Goal: Find specific page/section: Find specific page/section

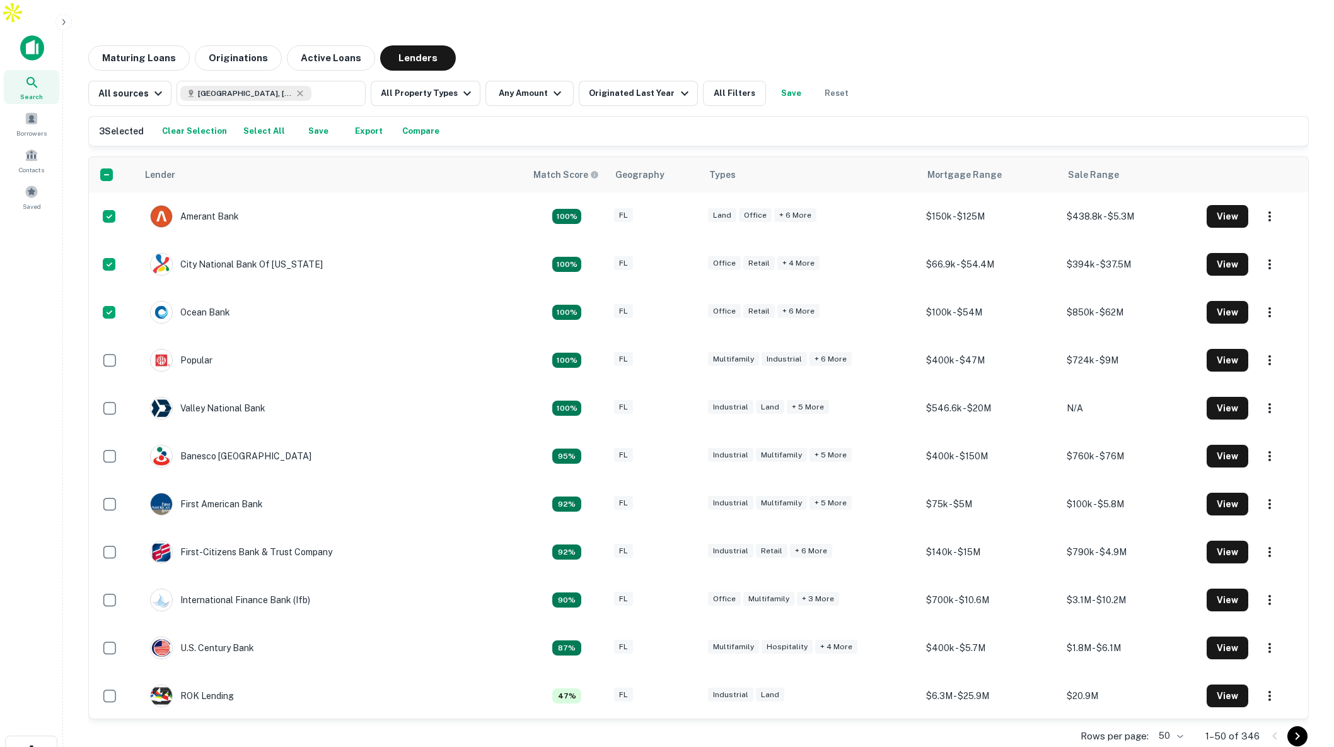
click at [67, 21] on icon "button" at bounding box center [64, 22] width 10 height 10
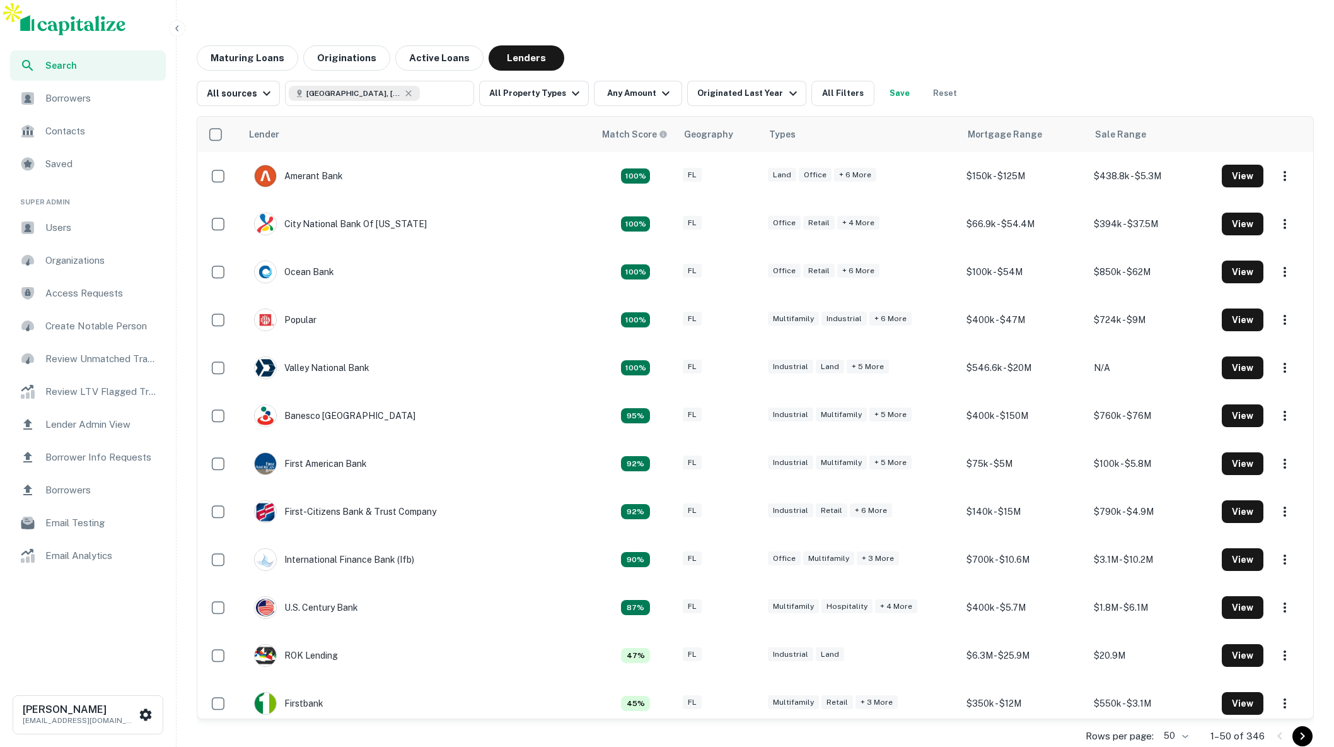
drag, startPoint x: 85, startPoint y: 423, endPoint x: 75, endPoint y: 427, distance: 11.0
click at [85, 423] on span "Lender Admin View" at bounding box center [101, 424] width 113 height 15
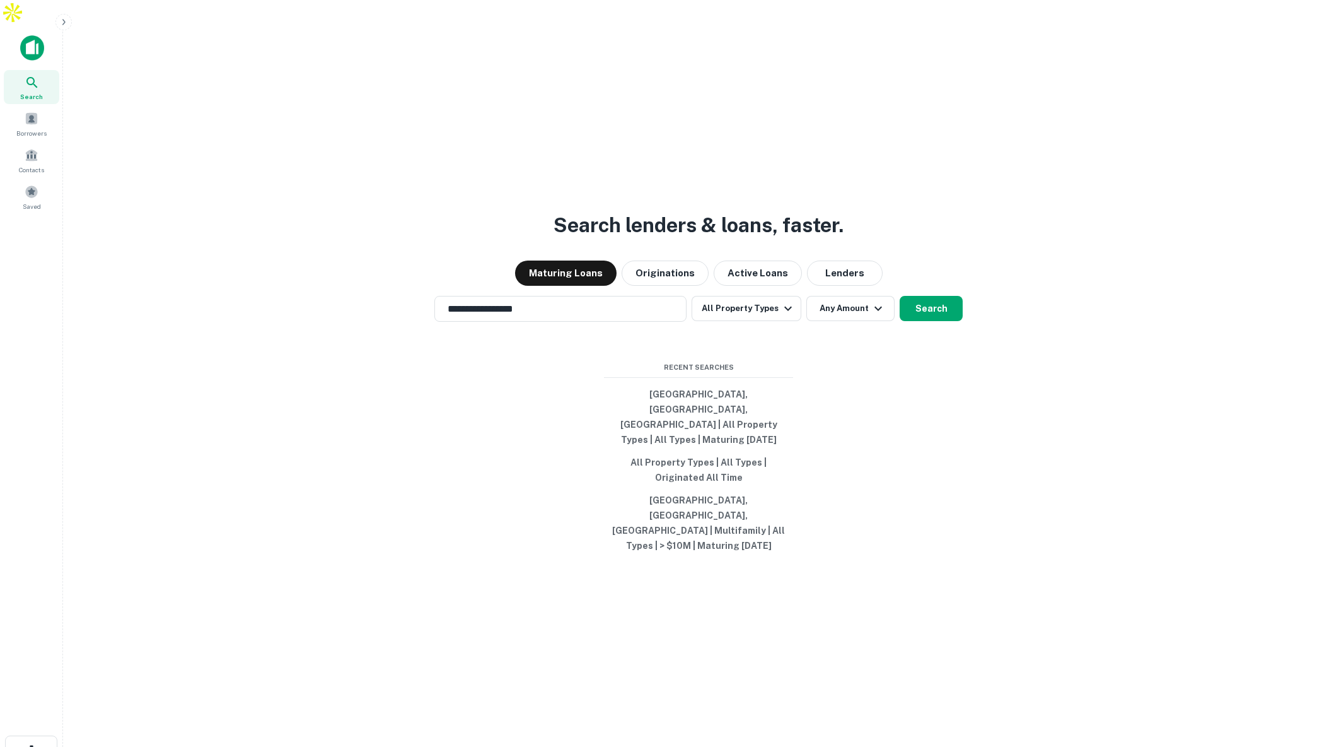
click at [66, 17] on icon "button" at bounding box center [64, 22] width 10 height 10
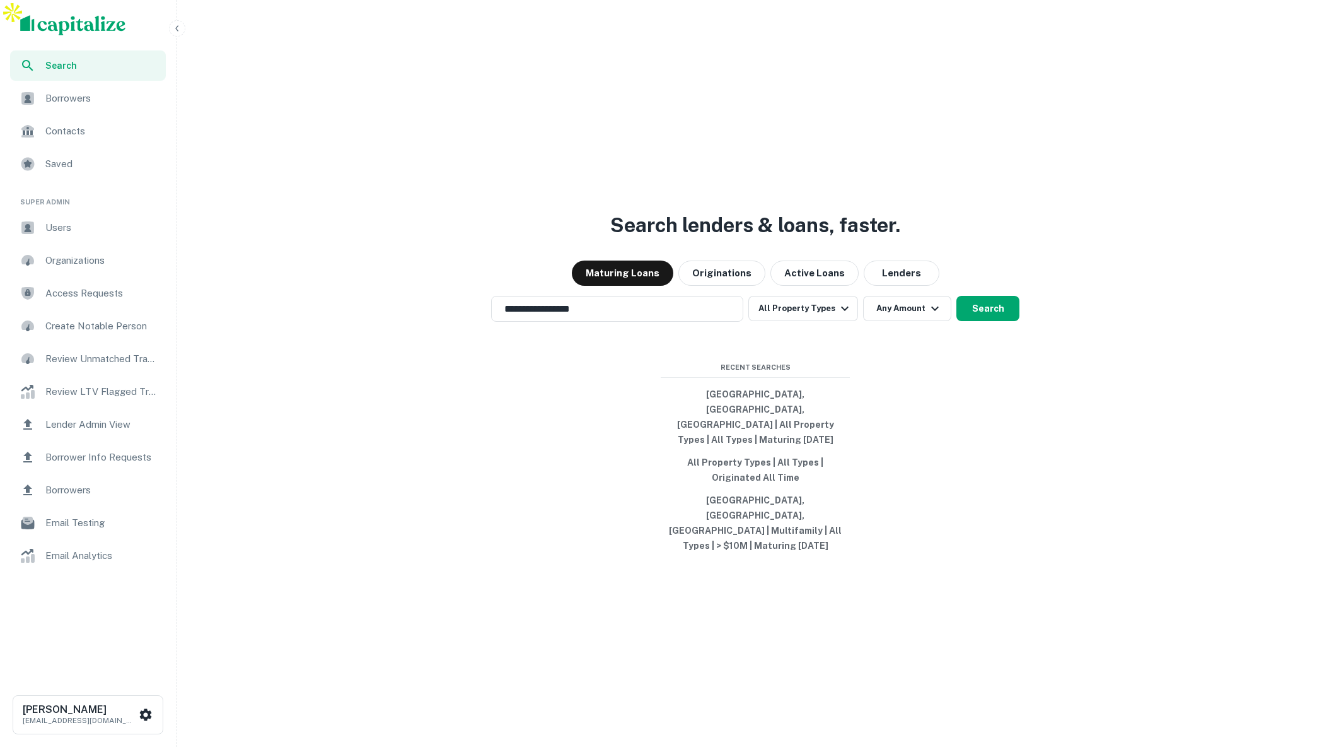
click at [85, 422] on span "Lender Admin View" at bounding box center [101, 424] width 113 height 15
click at [81, 422] on span "Lender Admin View" at bounding box center [101, 424] width 113 height 15
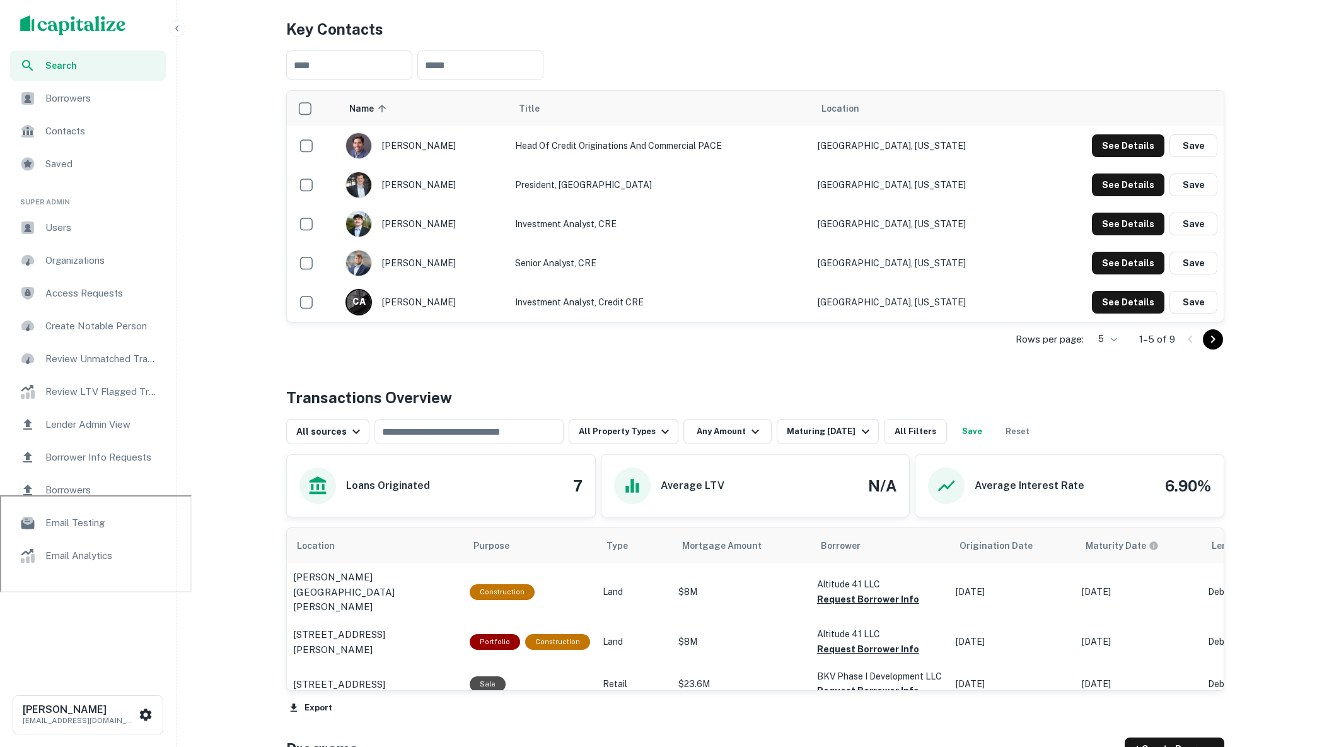
scroll to position [279, 0]
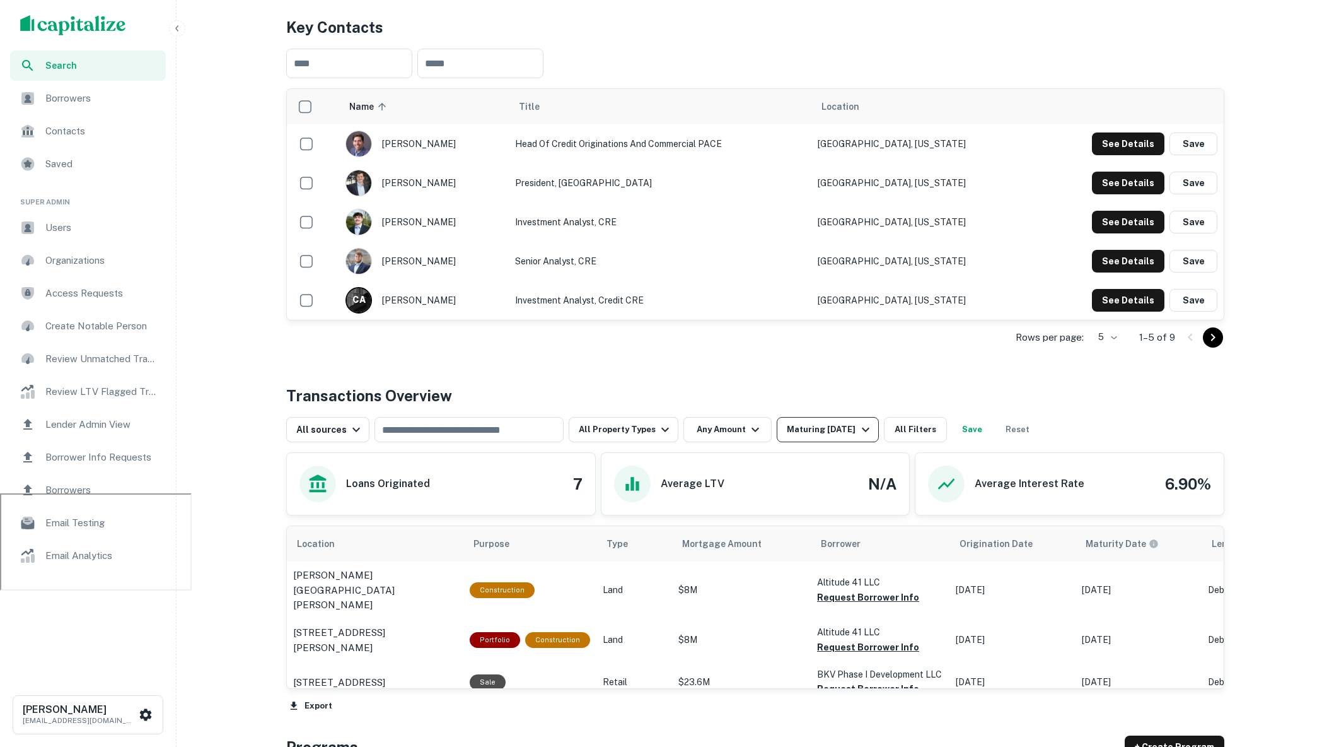
click at [803, 422] on div "Maturing In 1 Year" at bounding box center [830, 429] width 86 height 15
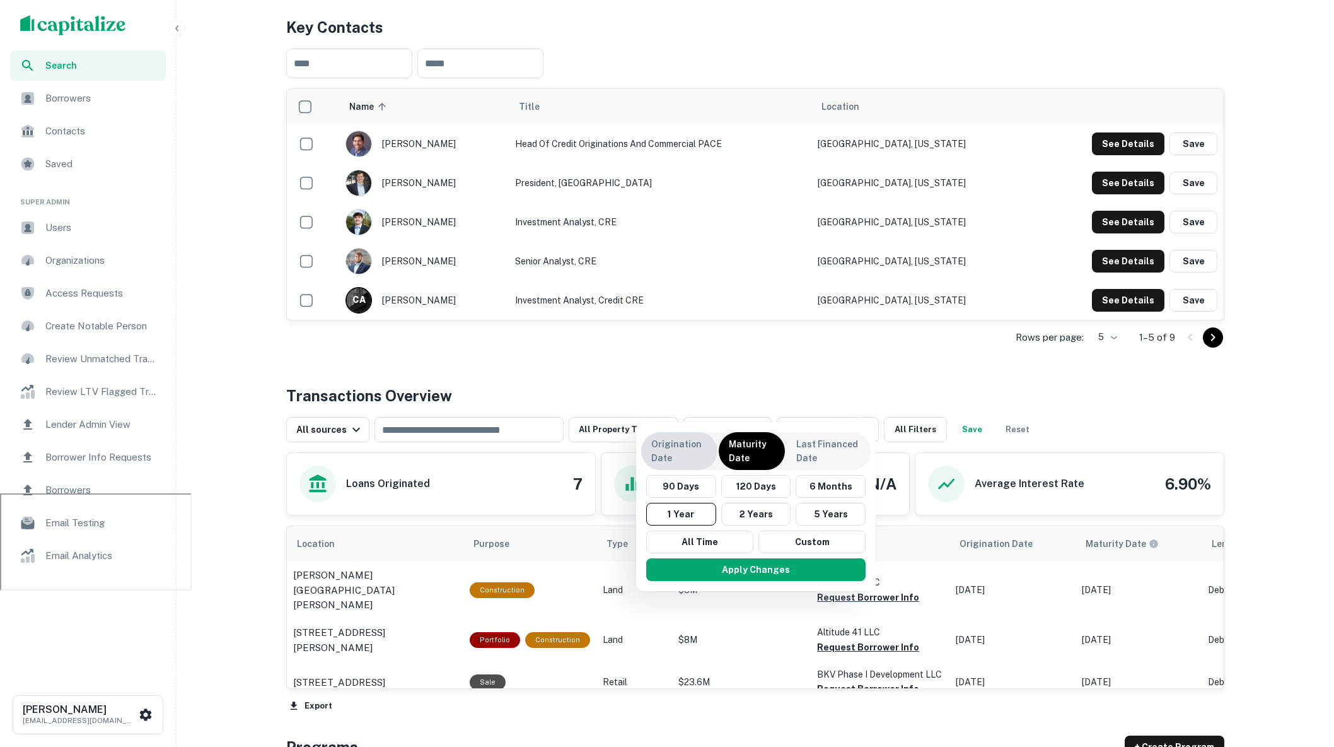
click at [688, 449] on p "Origination Date" at bounding box center [679, 451] width 56 height 28
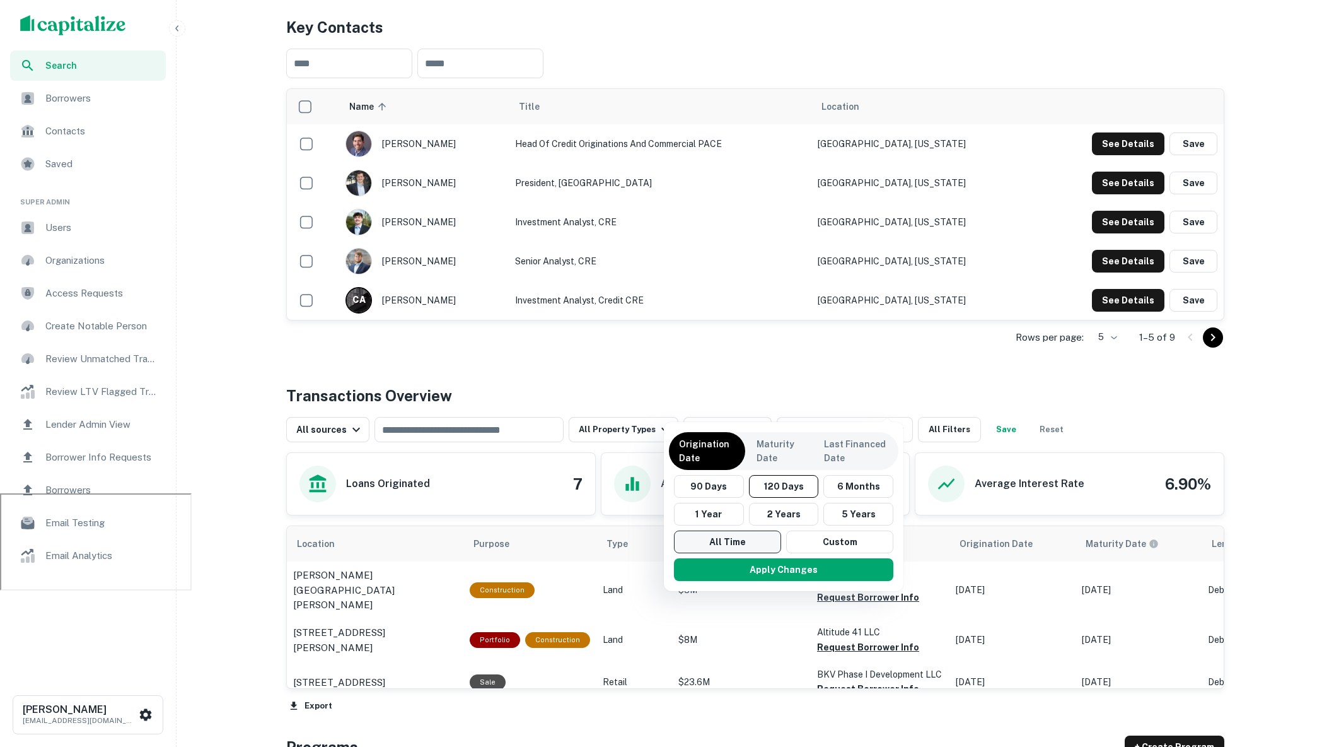
click at [735, 541] on button "All Time" at bounding box center [727, 541] width 107 height 23
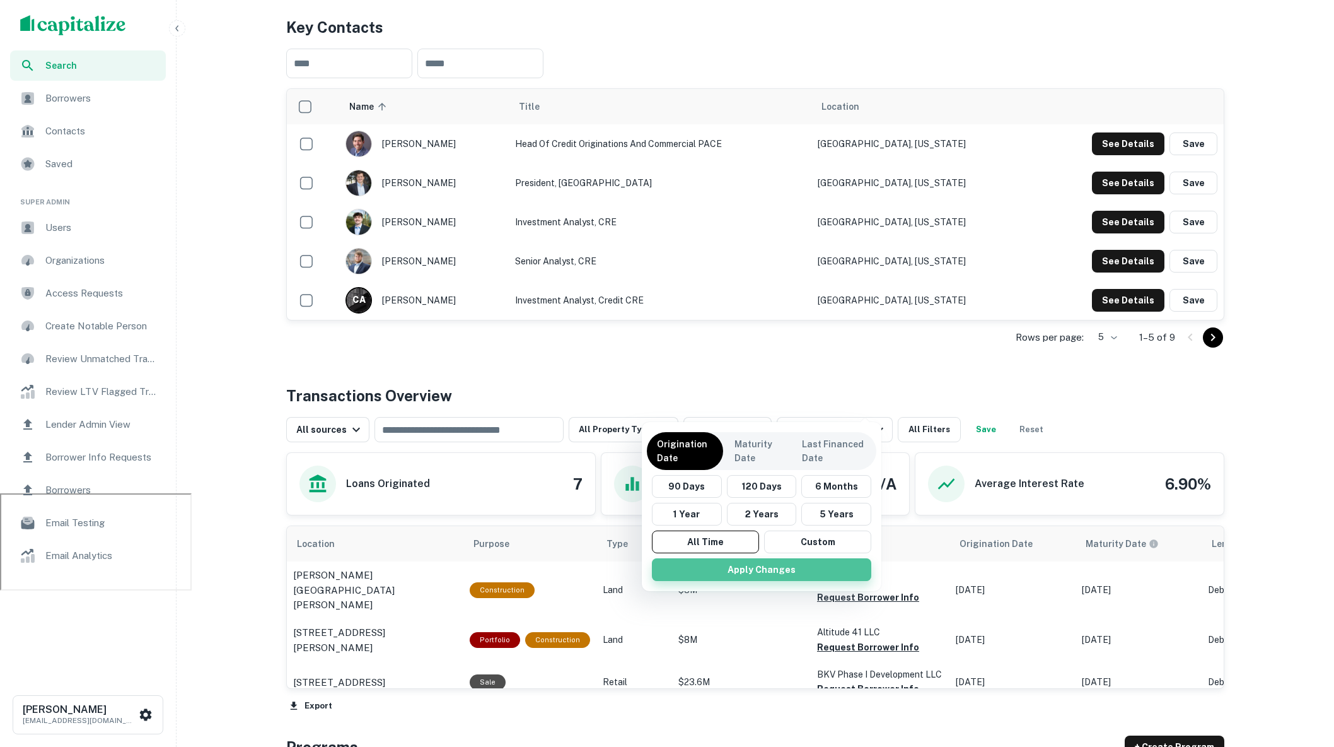
click at [755, 566] on button "Apply Changes" at bounding box center [761, 569] width 219 height 23
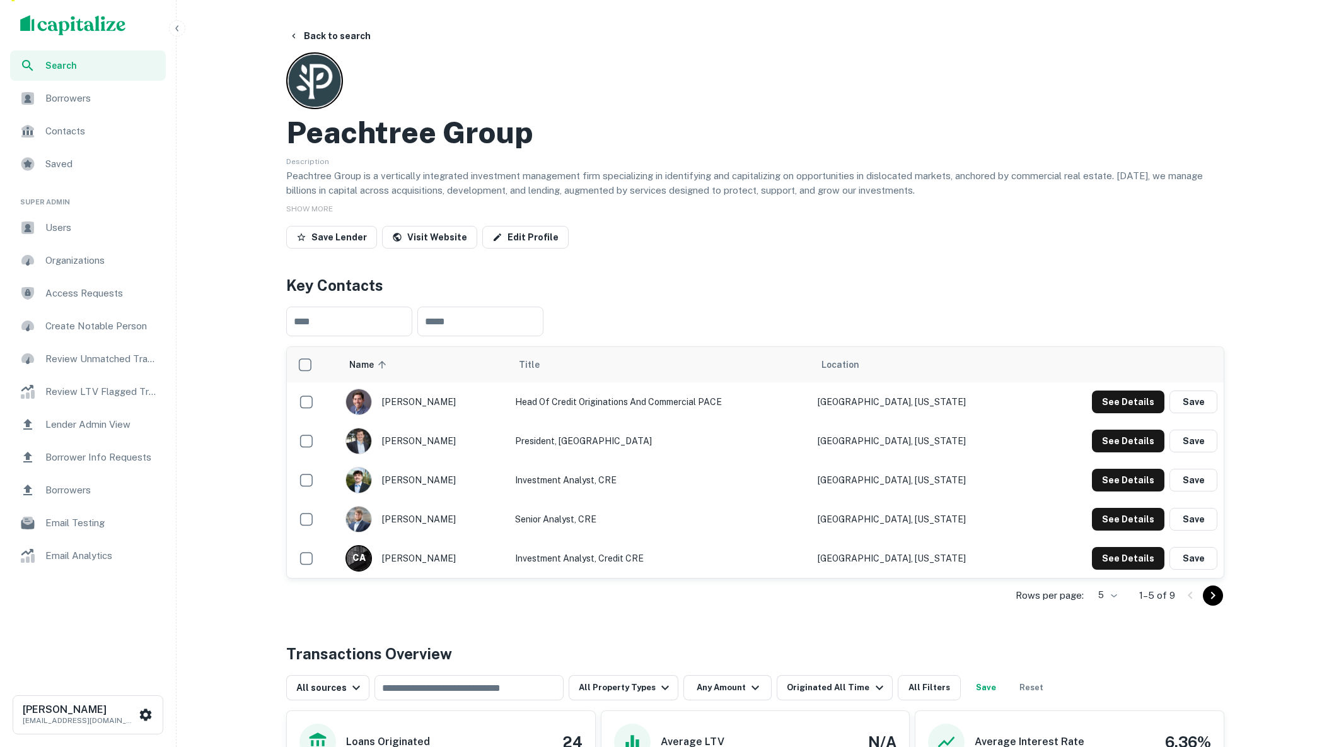
scroll to position [23, 0]
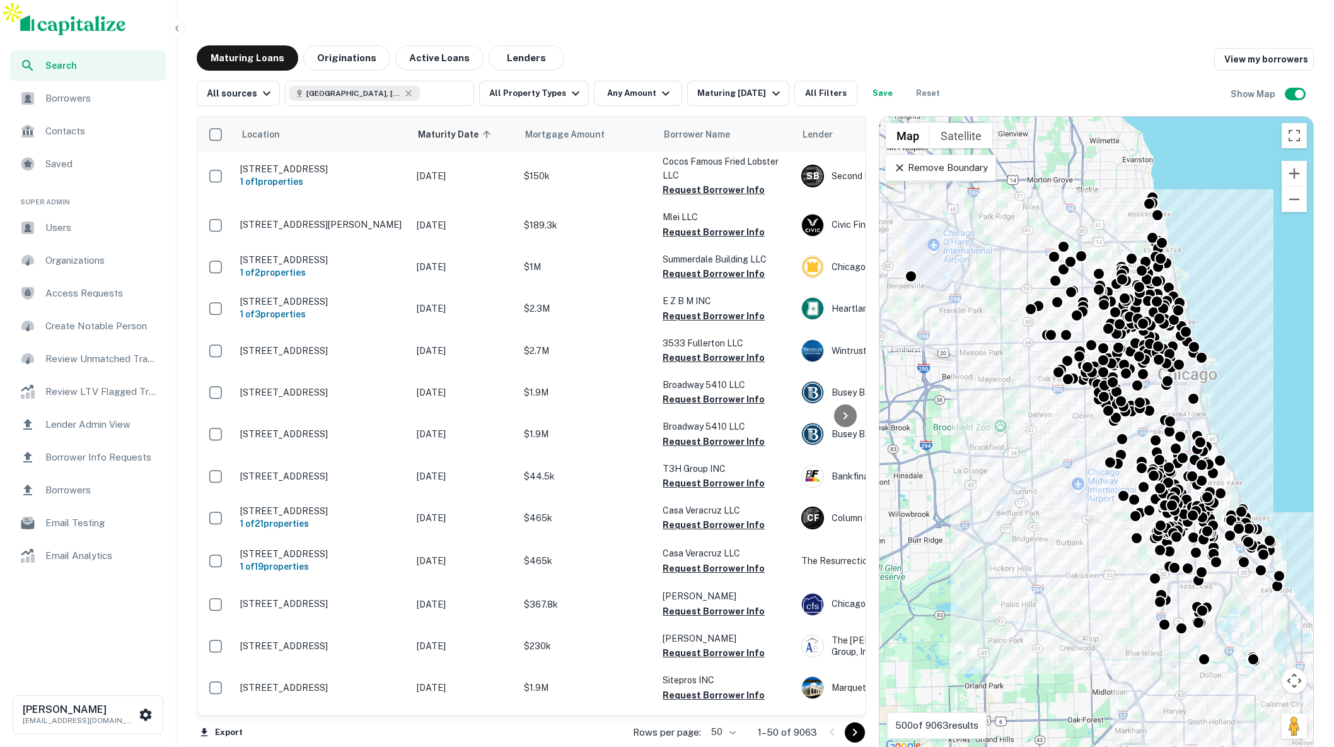
click at [178, 26] on icon "button" at bounding box center [177, 28] width 10 height 10
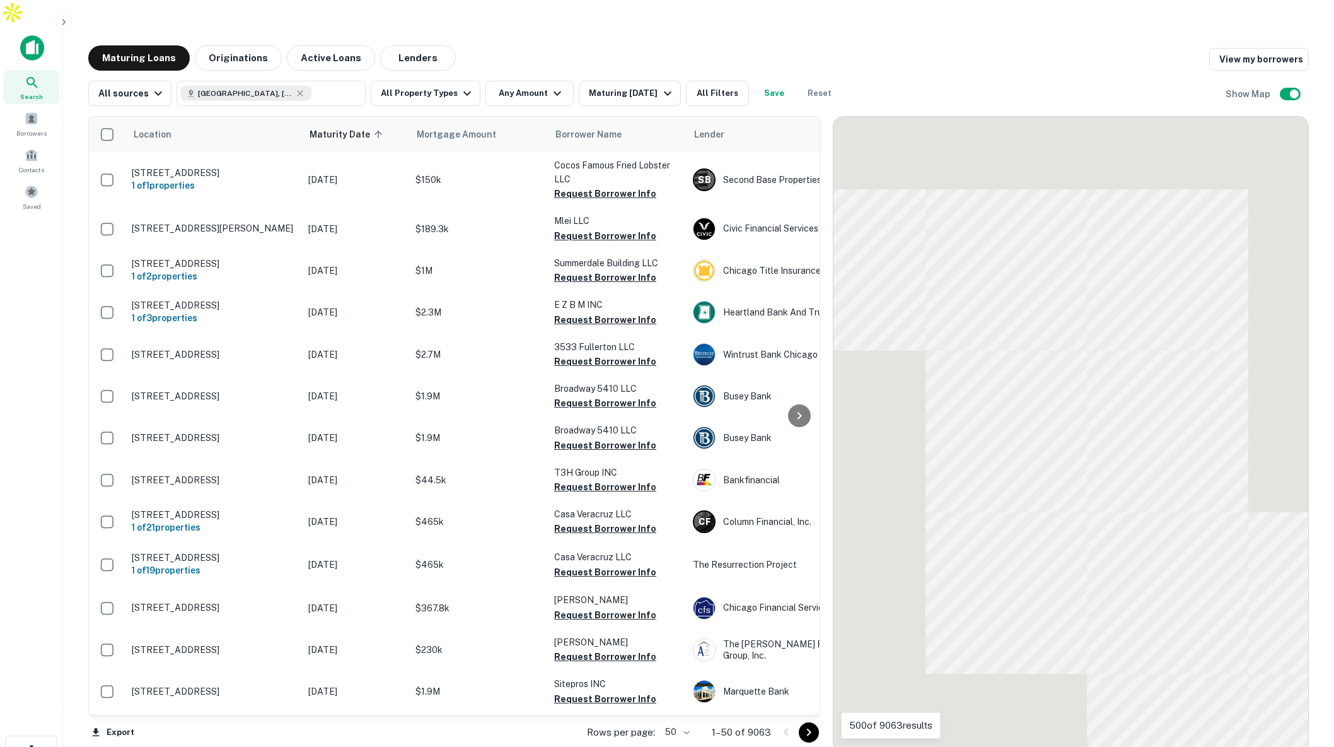
scroll to position [4, 0]
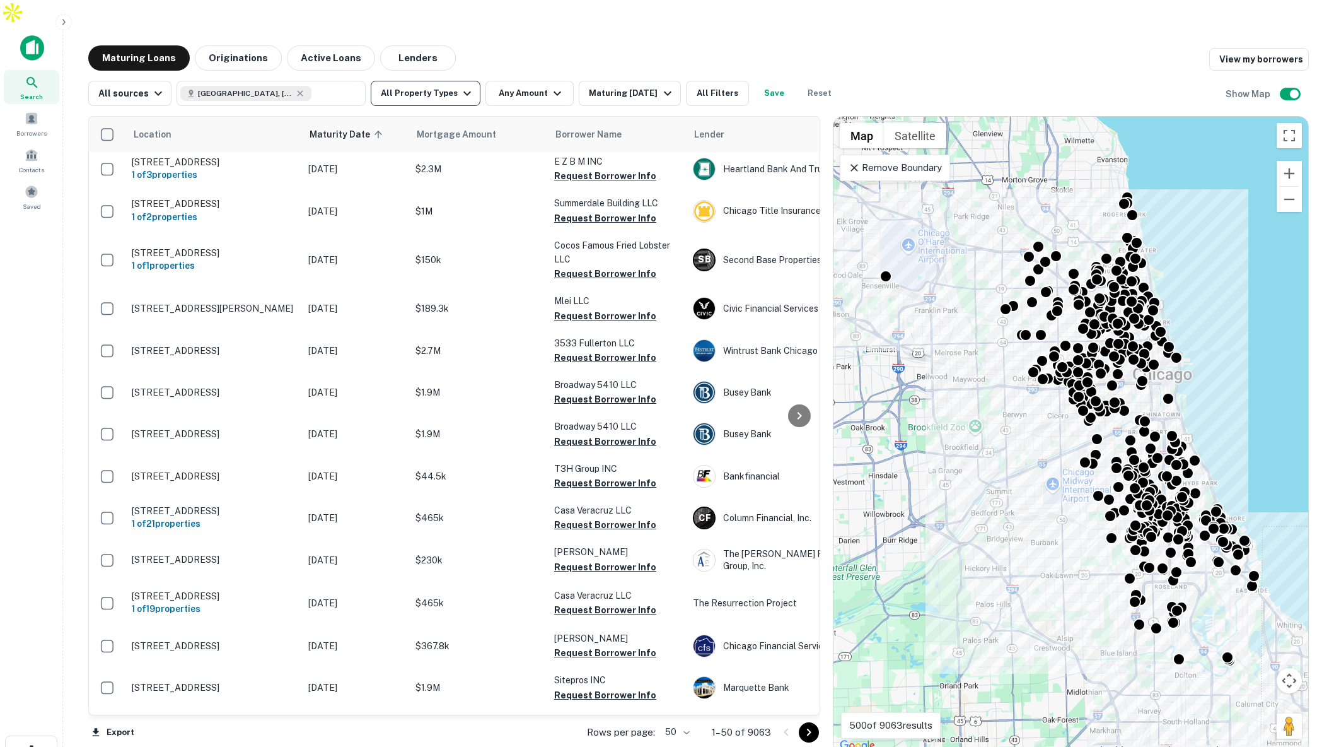
click at [460, 86] on icon "button" at bounding box center [467, 93] width 15 height 15
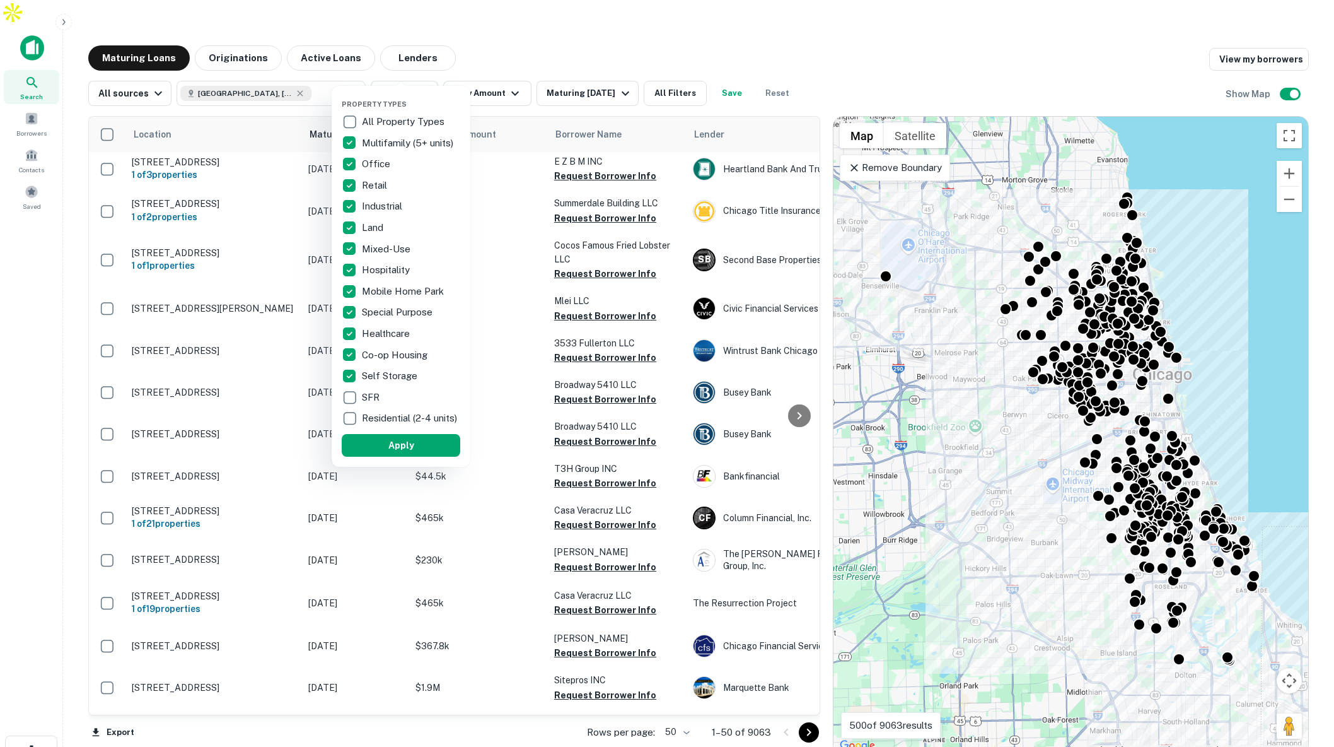
drag, startPoint x: 421, startPoint y: 452, endPoint x: 600, endPoint y: 252, distance: 268.4
click at [421, 452] on button "Apply" at bounding box center [401, 445] width 119 height 23
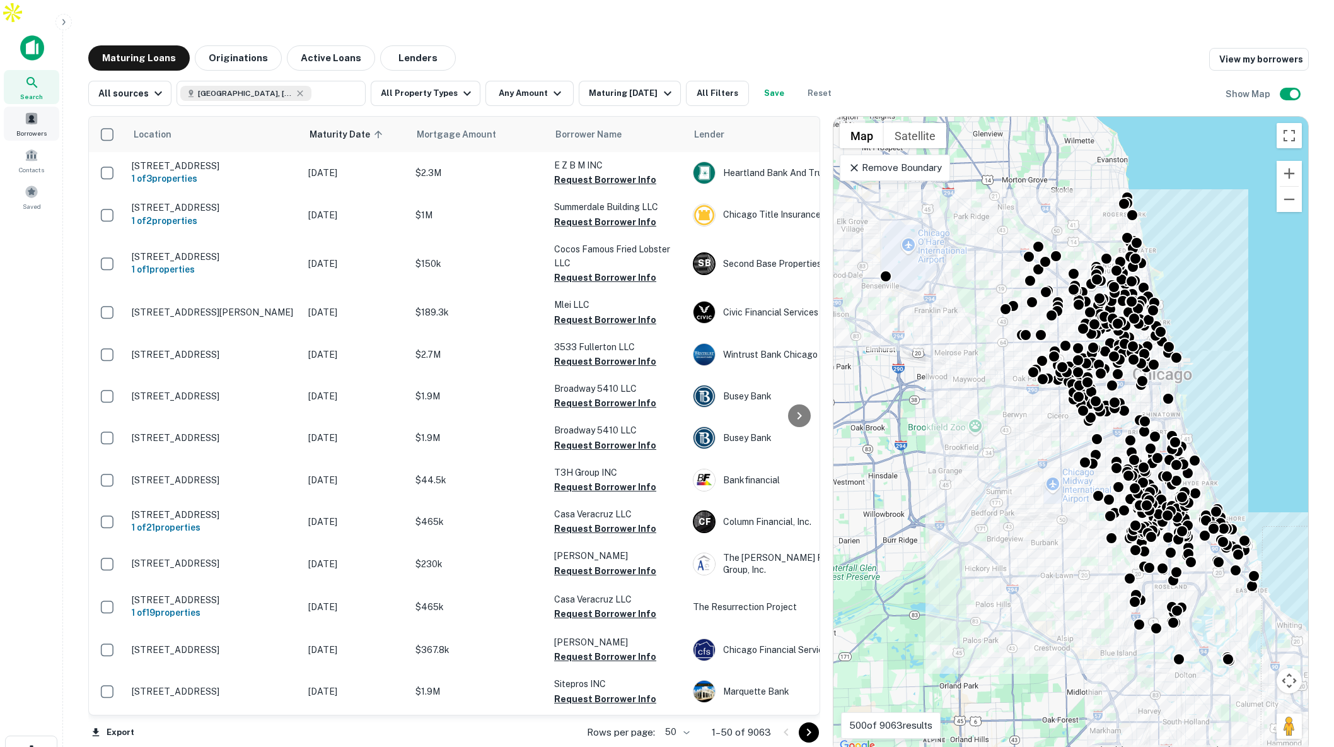
click at [38, 107] on div "Borrowers" at bounding box center [31, 124] width 55 height 34
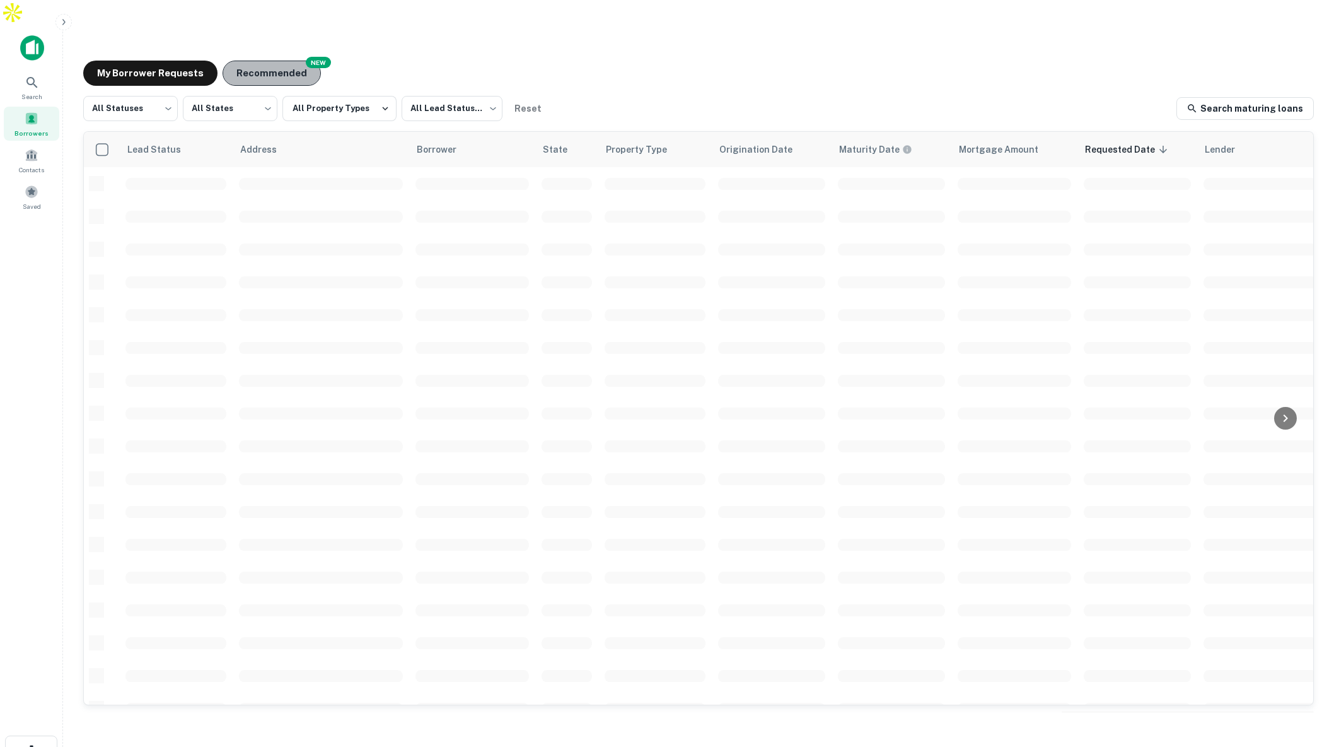
click at [267, 61] on button "Recommended" at bounding box center [272, 73] width 98 height 25
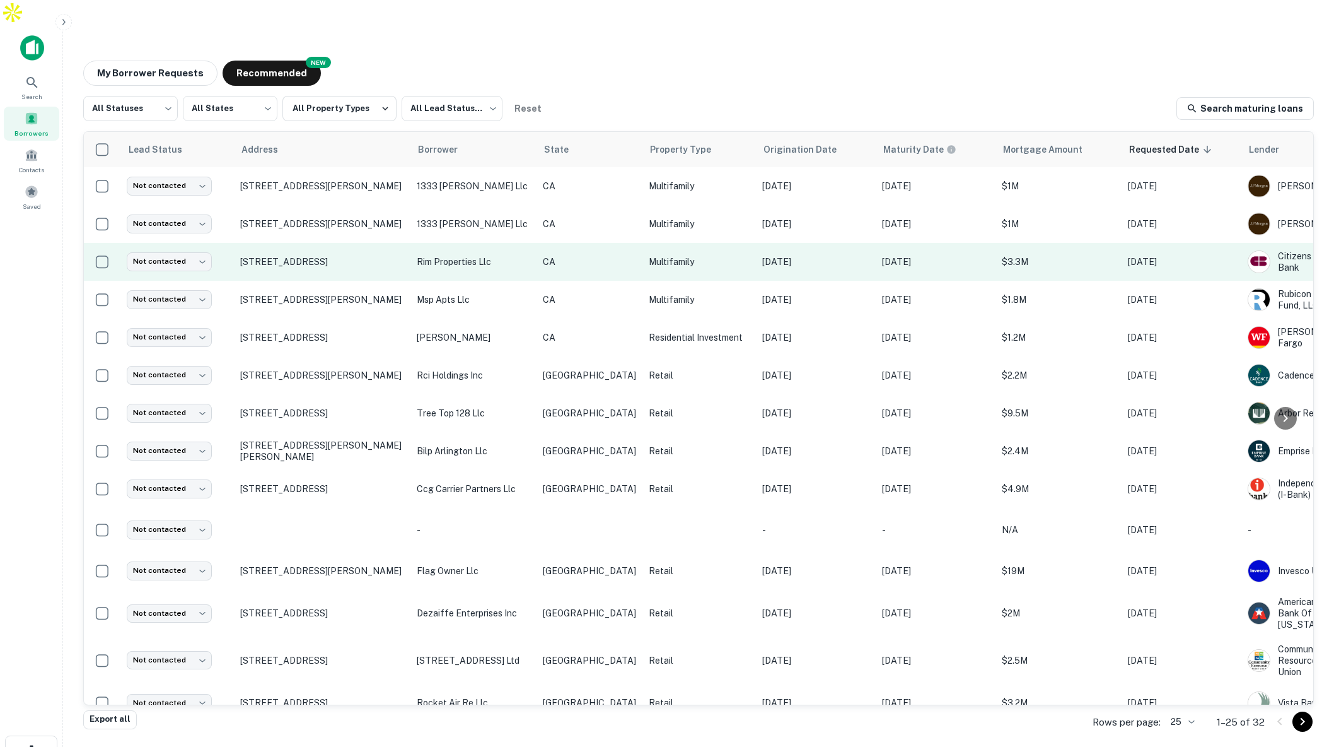
scroll to position [1, 0]
